Goal: Transaction & Acquisition: Purchase product/service

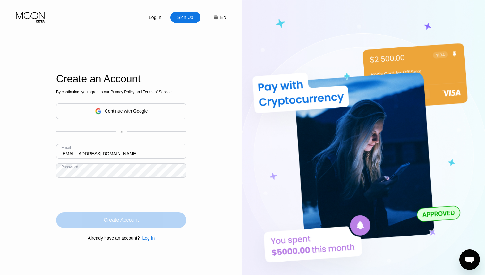
click at [116, 222] on div "Create Account" at bounding box center [121, 220] width 35 height 6
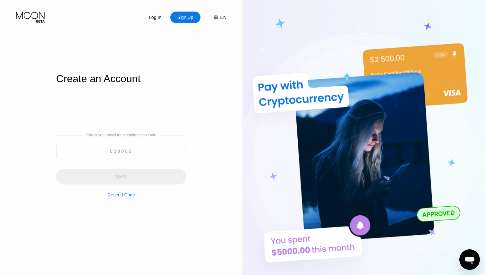
click at [144, 152] on input at bounding box center [121, 151] width 130 height 14
paste input "896325"
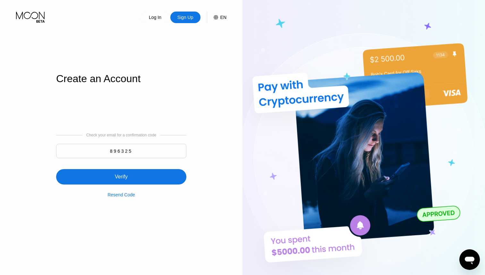
type input "896325"
click at [129, 173] on div "Verify" at bounding box center [121, 176] width 130 height 15
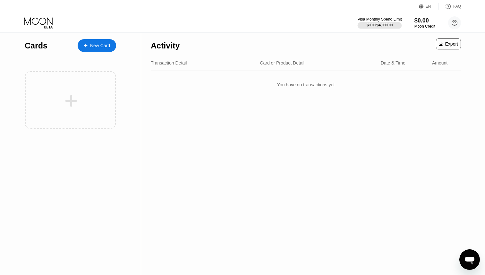
click at [395, 22] on div at bounding box center [379, 25] width 44 height 6
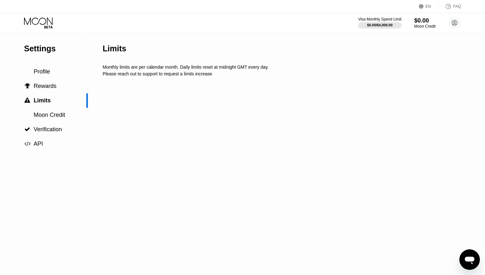
click at [428, 23] on div "$0.00" at bounding box center [424, 20] width 21 height 7
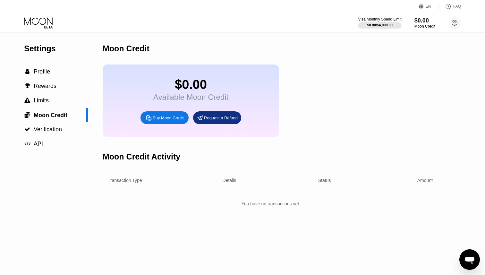
click at [173, 120] on div "Buy Moon Credit" at bounding box center [168, 117] width 31 height 5
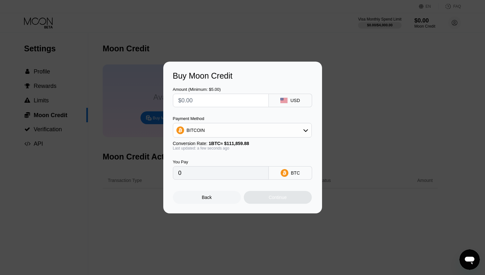
click at [219, 102] on input "text" at bounding box center [220, 100] width 85 height 13
type input "$2"
type input "0.00001788"
type input "$20"
type input "0.00017880"
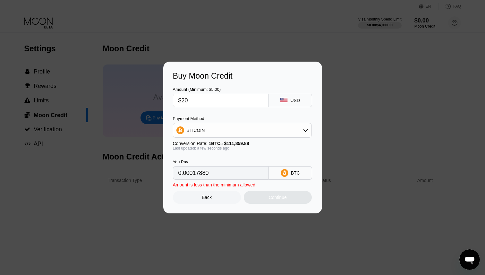
type input "$200"
type input "0.00178796"
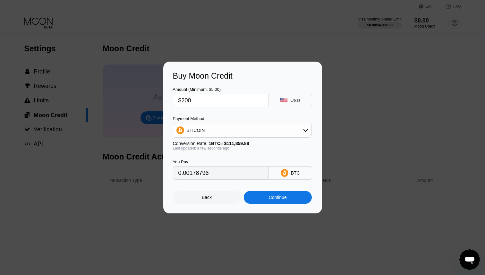
type input "$2000"
type input "0.01787952"
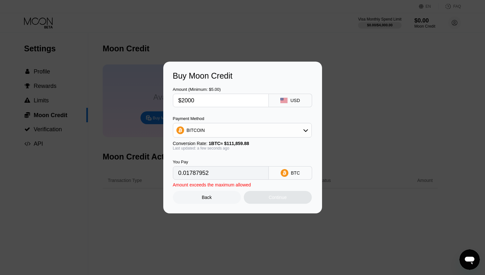
type input "$1999.99"
type input "0.01787943"
click at [243, 147] on div "Last updated: a few seconds ago" at bounding box center [242, 148] width 139 height 4
click at [253, 201] on div "Continue" at bounding box center [278, 197] width 68 height 13
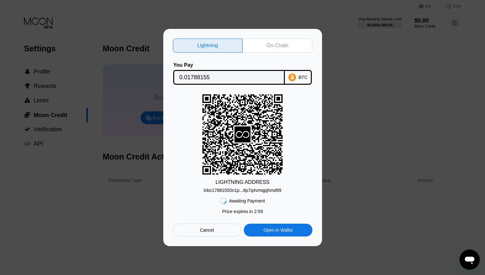
click at [288, 46] on div "On-Chain" at bounding box center [277, 45] width 22 height 6
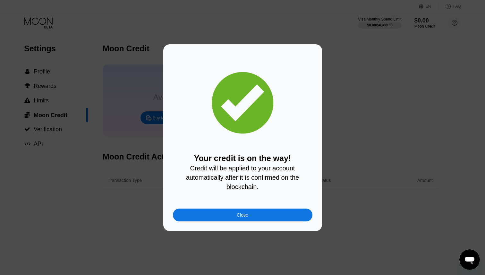
click at [247, 206] on div "Your credit is on the way! Credit will be applied to your account automatically…" at bounding box center [242, 137] width 139 height 167
click at [245, 208] on div "Your credit is on the way! Credit will be applied to your account automatically…" at bounding box center [242, 137] width 139 height 167
click at [244, 212] on div "Close" at bounding box center [242, 214] width 12 height 5
